Goal: Information Seeking & Learning: Learn about a topic

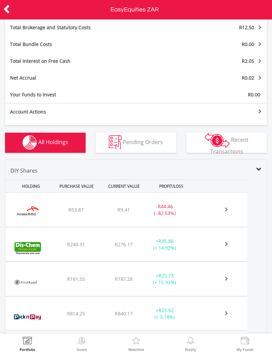
scroll to position [274, 0]
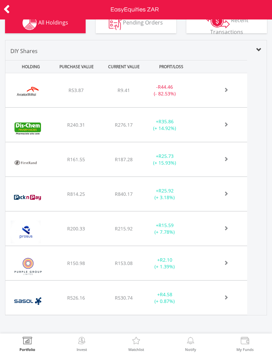
click at [58, 107] on div "﻿ Sasol Limited R526.16 R530.74 R104.11 + R4.58 (+ 0.87%)" at bounding box center [126, 90] width 242 height 34
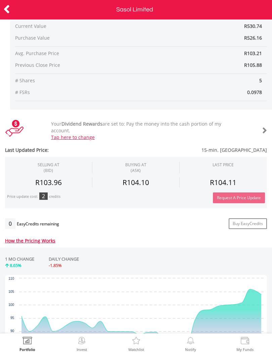
click at [20, 18] on header "Sasol Limited" at bounding box center [136, 9] width 272 height 19
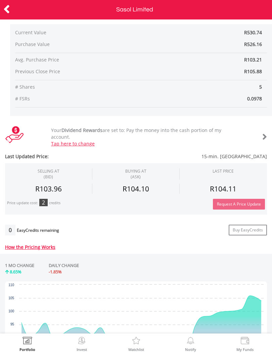
scroll to position [77, 0]
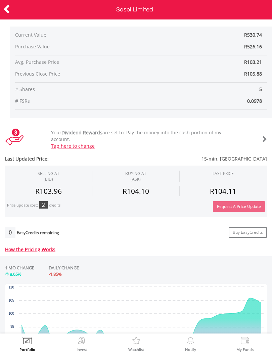
click at [6, 14] on icon at bounding box center [6, 9] width 7 height 13
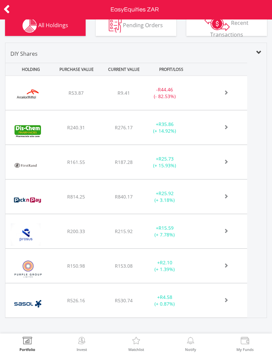
scroll to position [272, 0]
click at [29, 195] on img at bounding box center [28, 200] width 38 height 24
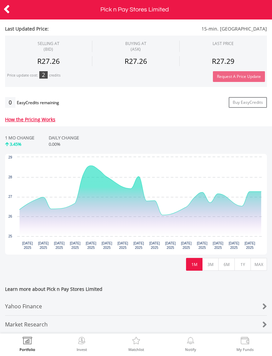
scroll to position [211, 0]
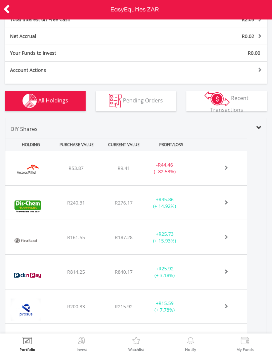
scroll to position [197, 0]
click at [33, 207] on img at bounding box center [28, 206] width 38 height 24
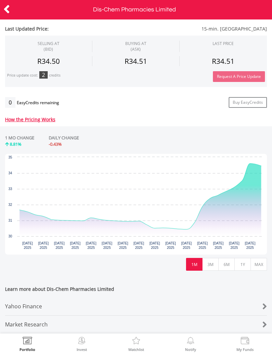
scroll to position [211, 0]
click at [19, 13] on div at bounding box center [13, 10] width 27 height 14
click at [4, 13] on icon at bounding box center [6, 9] width 7 height 13
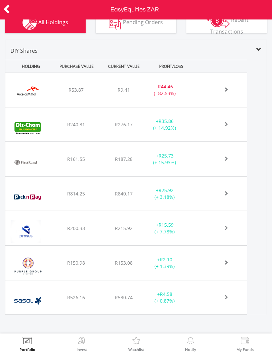
scroll to position [274, 0]
click at [24, 229] on img at bounding box center [26, 232] width 34 height 24
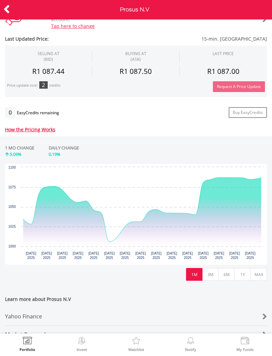
scroll to position [198, 0]
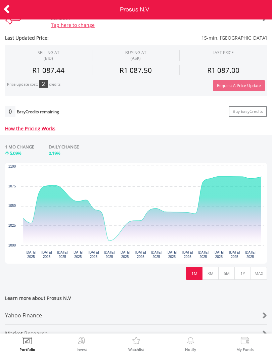
click at [10, 3] on icon at bounding box center [6, 9] width 7 height 13
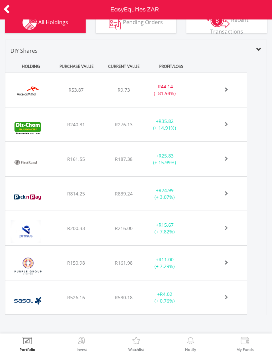
scroll to position [274, 0]
click at [55, 98] on div "﻿ ArcelorMittal SA Limited R53.87 R9.73 R0.93 - R44.14 (- 81.94%)" at bounding box center [126, 90] width 242 height 34
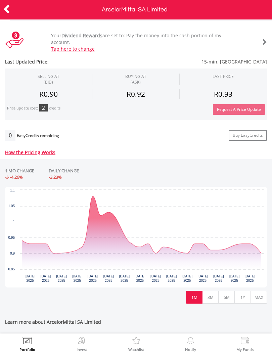
scroll to position [174, 0]
click at [227, 300] on button "6M" at bounding box center [226, 297] width 16 height 13
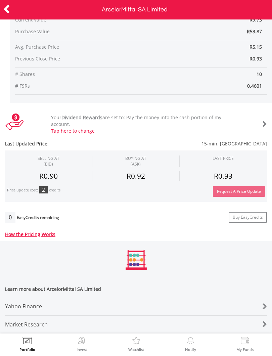
scroll to position [96, 0]
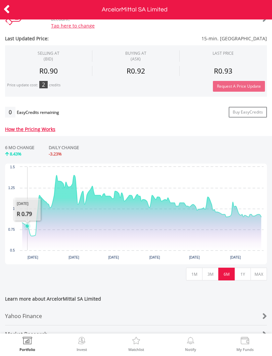
click at [242, 279] on button "1Y" at bounding box center [243, 274] width 16 height 13
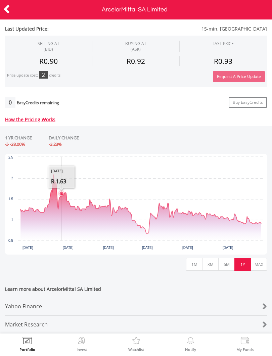
scroll to position [222, 0]
click at [259, 266] on button "MAX" at bounding box center [259, 264] width 16 height 13
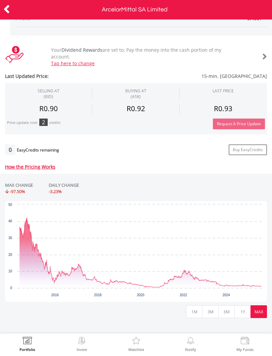
scroll to position [160, 0]
